Goal: Information Seeking & Learning: Learn about a topic

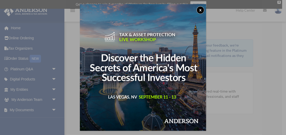
click at [201, 9] on button "x" at bounding box center [201, 10] width 8 height 8
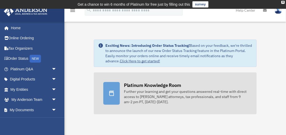
click at [156, 91] on div "Further your learning and get your questions answered real-time with direct acc…" at bounding box center [185, 96] width 123 height 15
click at [154, 84] on div "Platinum Knowledge Room" at bounding box center [152, 85] width 57 height 6
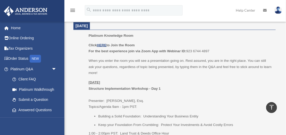
scroll to position [232, 0]
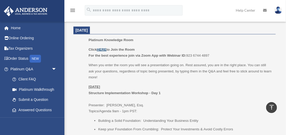
click at [103, 48] on u "HERE" at bounding box center [102, 49] width 10 height 4
